Goal: Navigation & Orientation: Find specific page/section

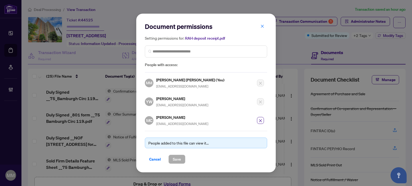
scroll to position [161, 0]
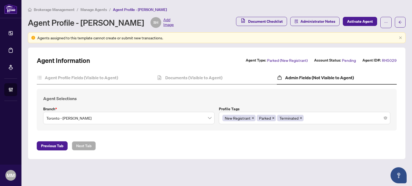
click at [90, 10] on span "Manage Agents" at bounding box center [93, 9] width 27 height 5
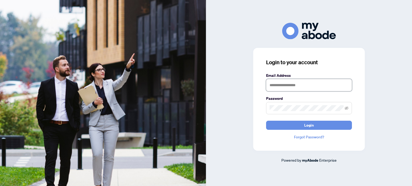
click at [319, 81] on input "text" at bounding box center [309, 85] width 86 height 12
type input "**********"
click at [266, 121] on button "Login" at bounding box center [309, 125] width 86 height 9
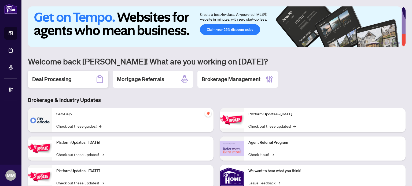
click at [69, 80] on h2 "Deal Processing" at bounding box center [51, 80] width 39 height 8
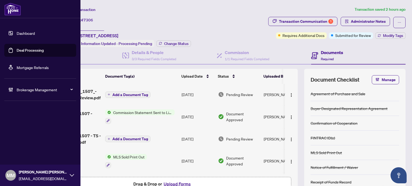
click at [4, 124] on div "Dashboard Deal Processing Mortgage Referrals Brokerage Management MM Maegan Mar…" at bounding box center [40, 93] width 80 height 186
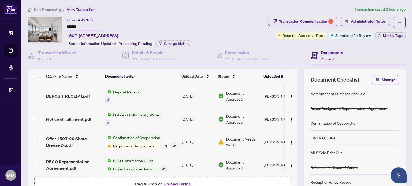
scroll to position [157, 0]
